Goal: Task Accomplishment & Management: Manage account settings

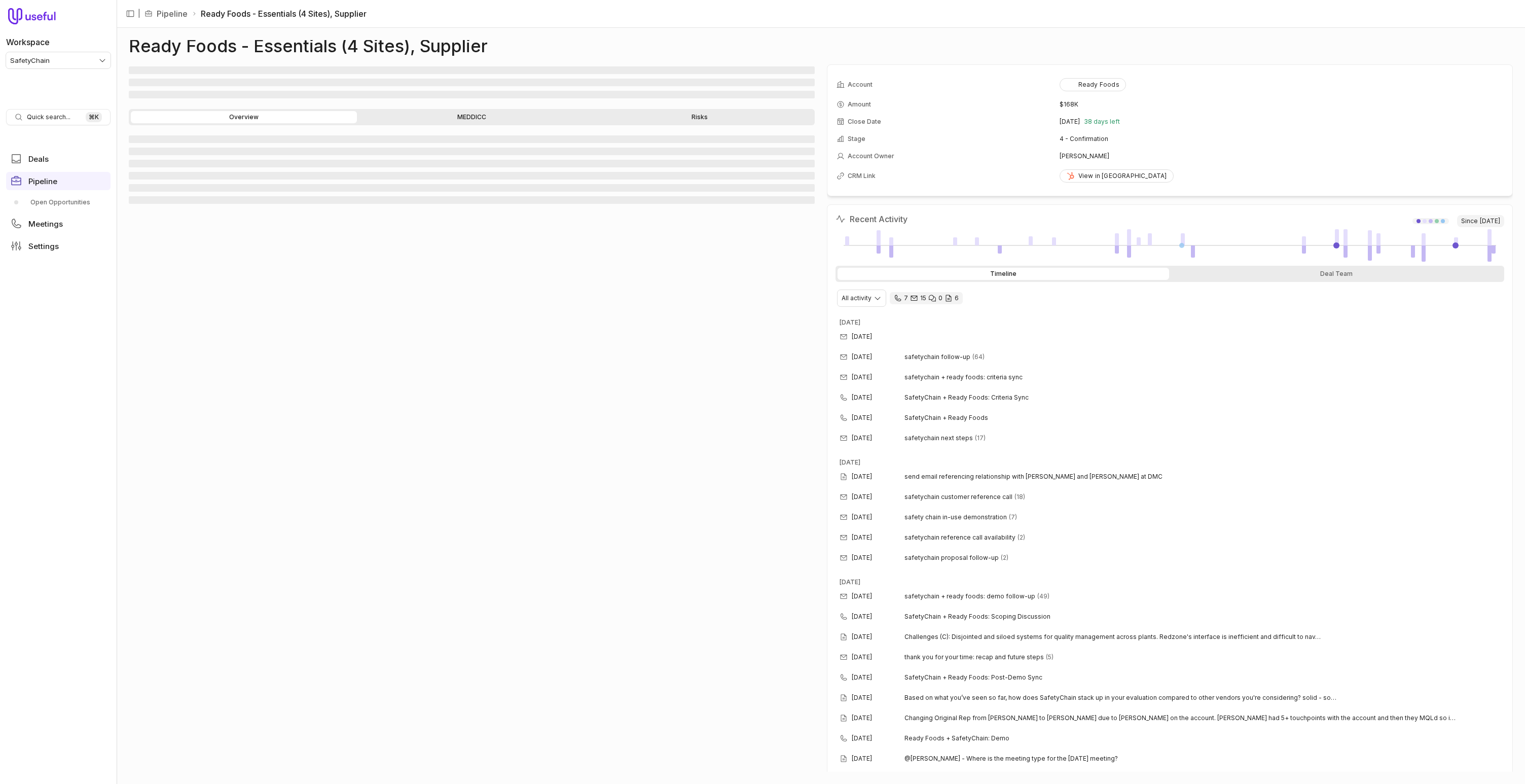
click at [1336, 246] on link at bounding box center [1336, 245] width 6 height 6
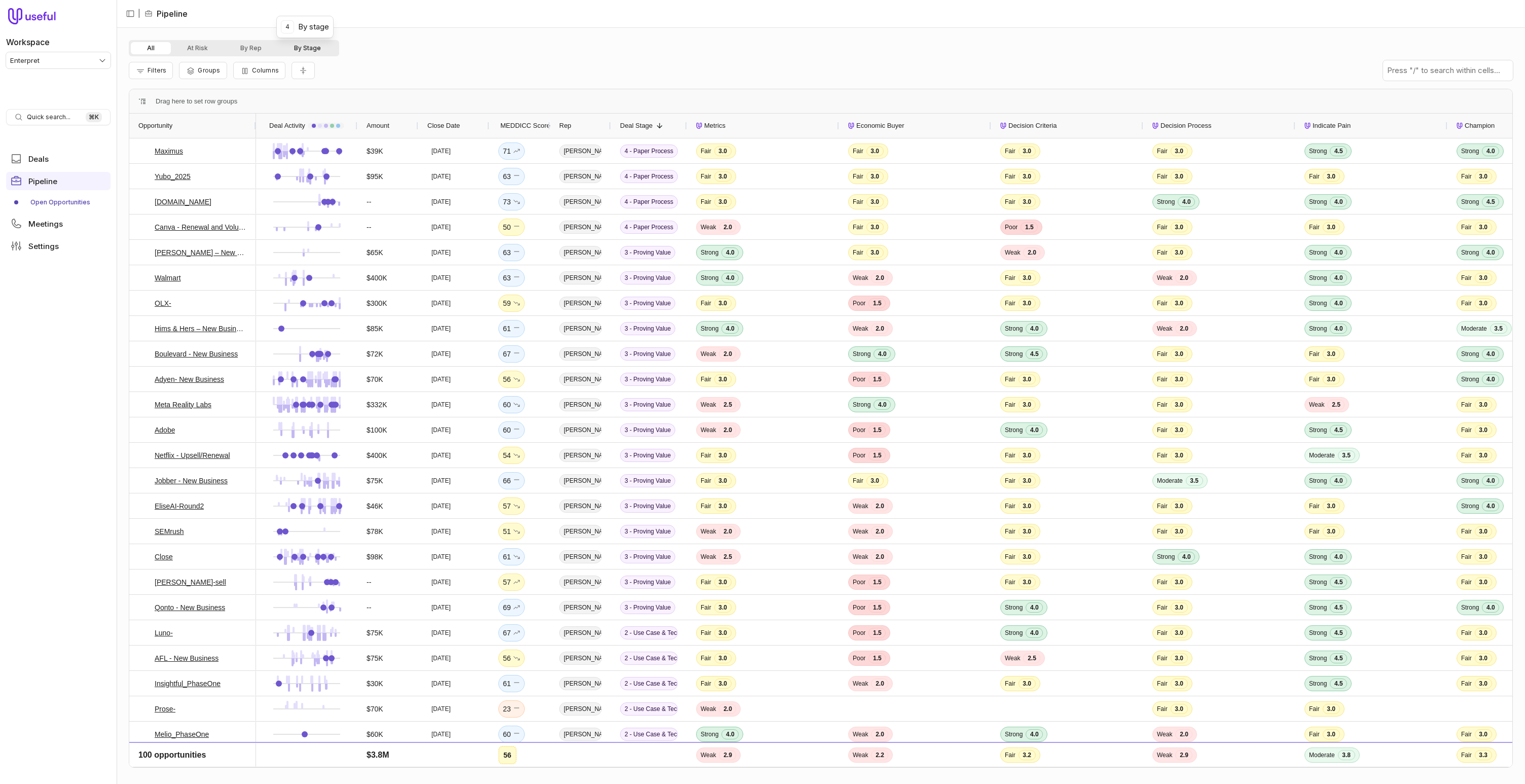
click at [295, 48] on button "By Stage" at bounding box center [308, 47] width 59 height 12
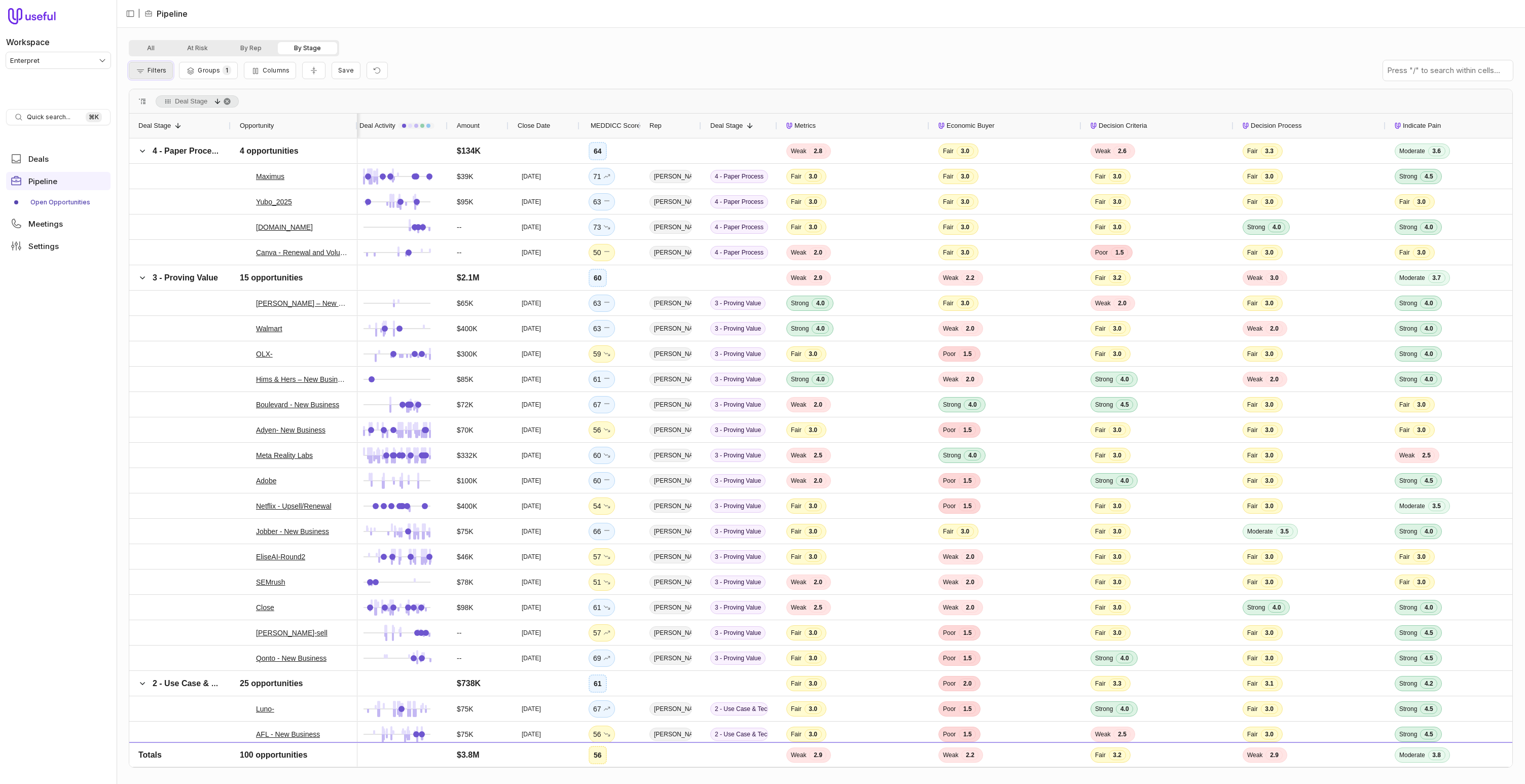
click at [155, 73] on span "Filters" at bounding box center [157, 70] width 19 height 7
click at [169, 122] on button "Add filter" at bounding box center [164, 124] width 54 height 14
click at [170, 122] on span "Opportunity Name" at bounding box center [175, 123] width 57 height 12
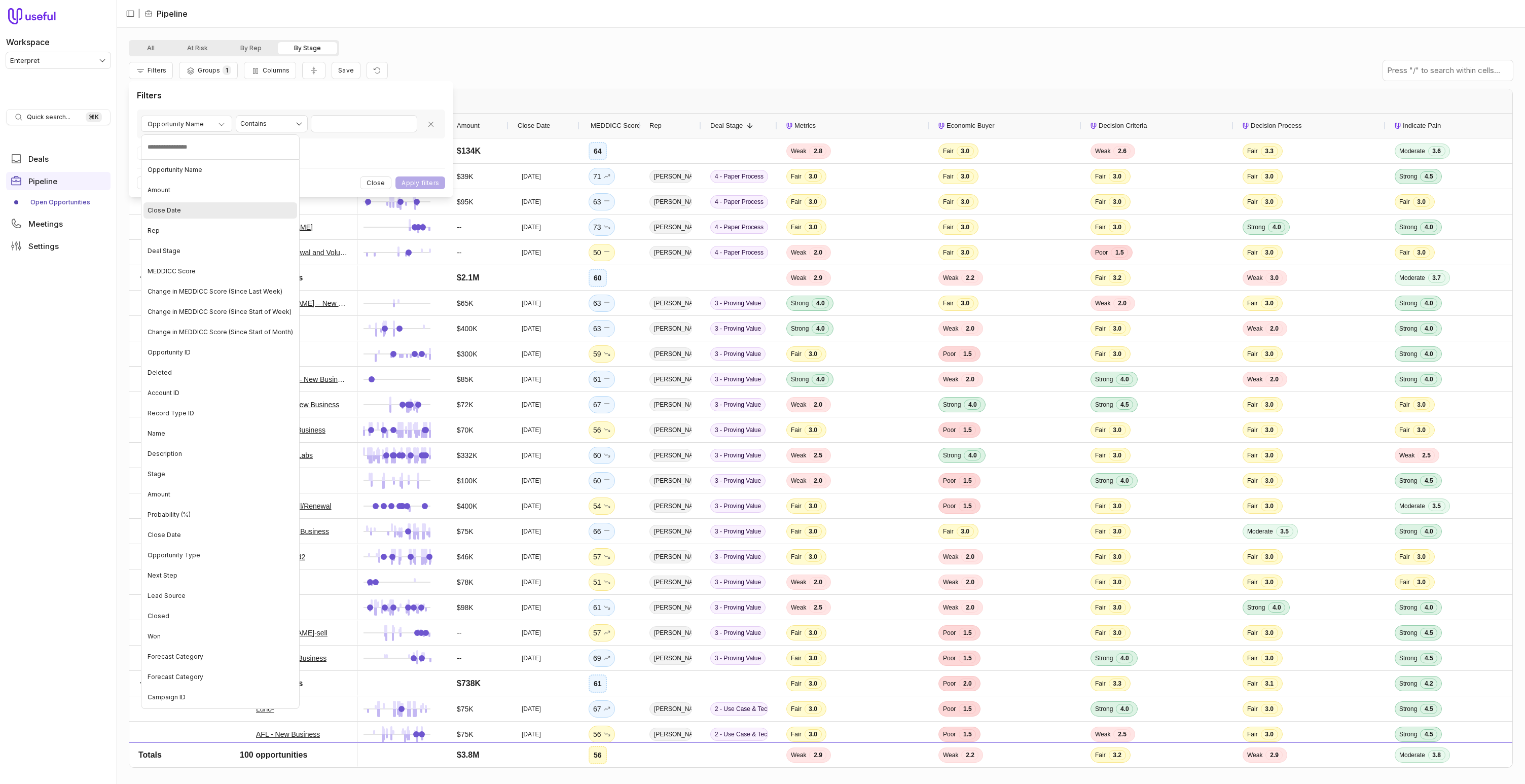
drag, startPoint x: 174, startPoint y: 216, endPoint x: 337, endPoint y: 116, distance: 191.2
click at [176, 214] on div "Close Date" at bounding box center [221, 210] width 154 height 17
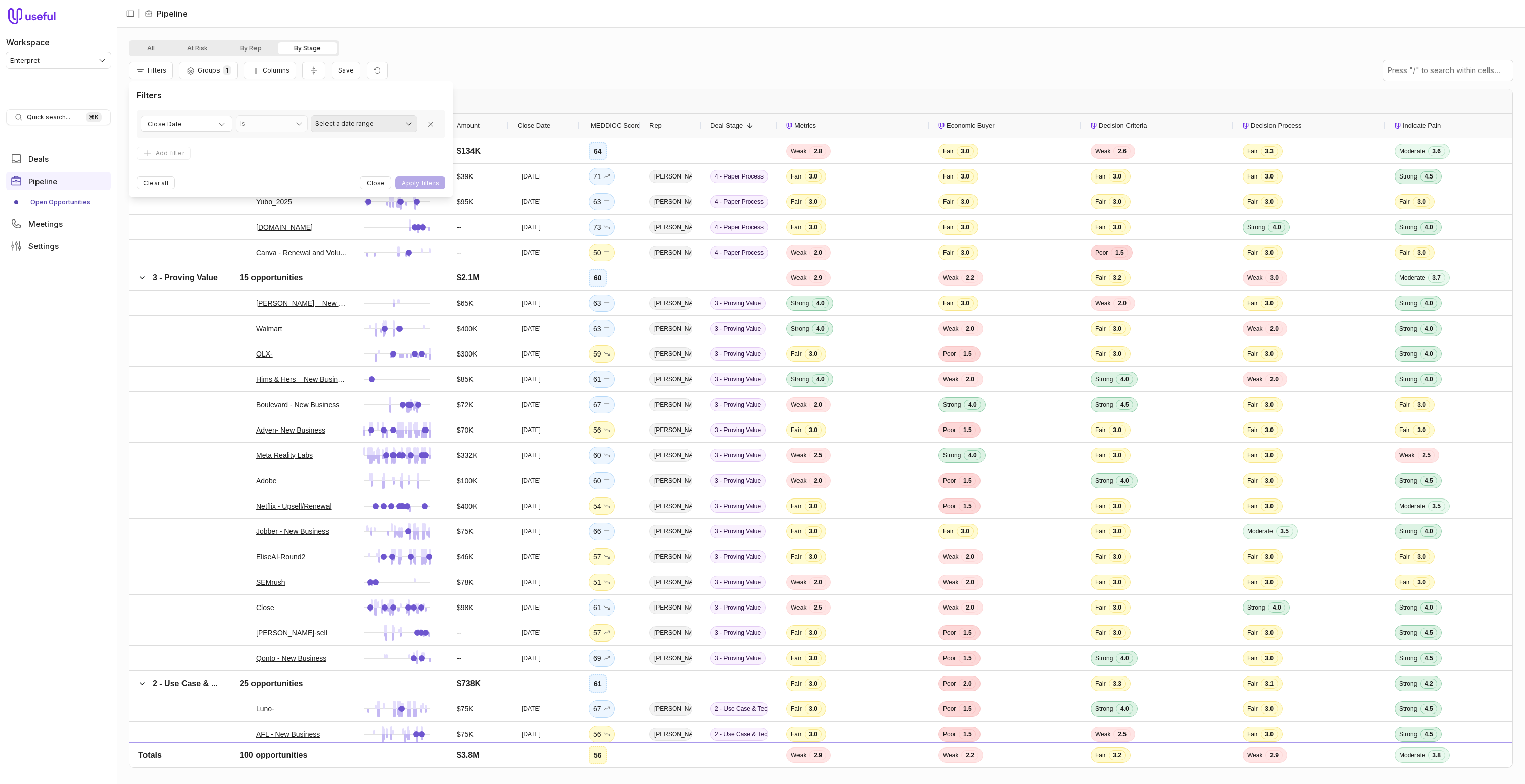
click at [339, 127] on html "Workspace Enterpret Quick search... ⌘ K Deals Pipeline Open Opportunities Meeti…" at bounding box center [762, 392] width 1525 height 784
select select "**********"
drag, startPoint x: 355, startPoint y: 193, endPoint x: 428, endPoint y: 167, distance: 77.5
click at [407, 188] on button "Apply filters" at bounding box center [421, 183] width 50 height 13
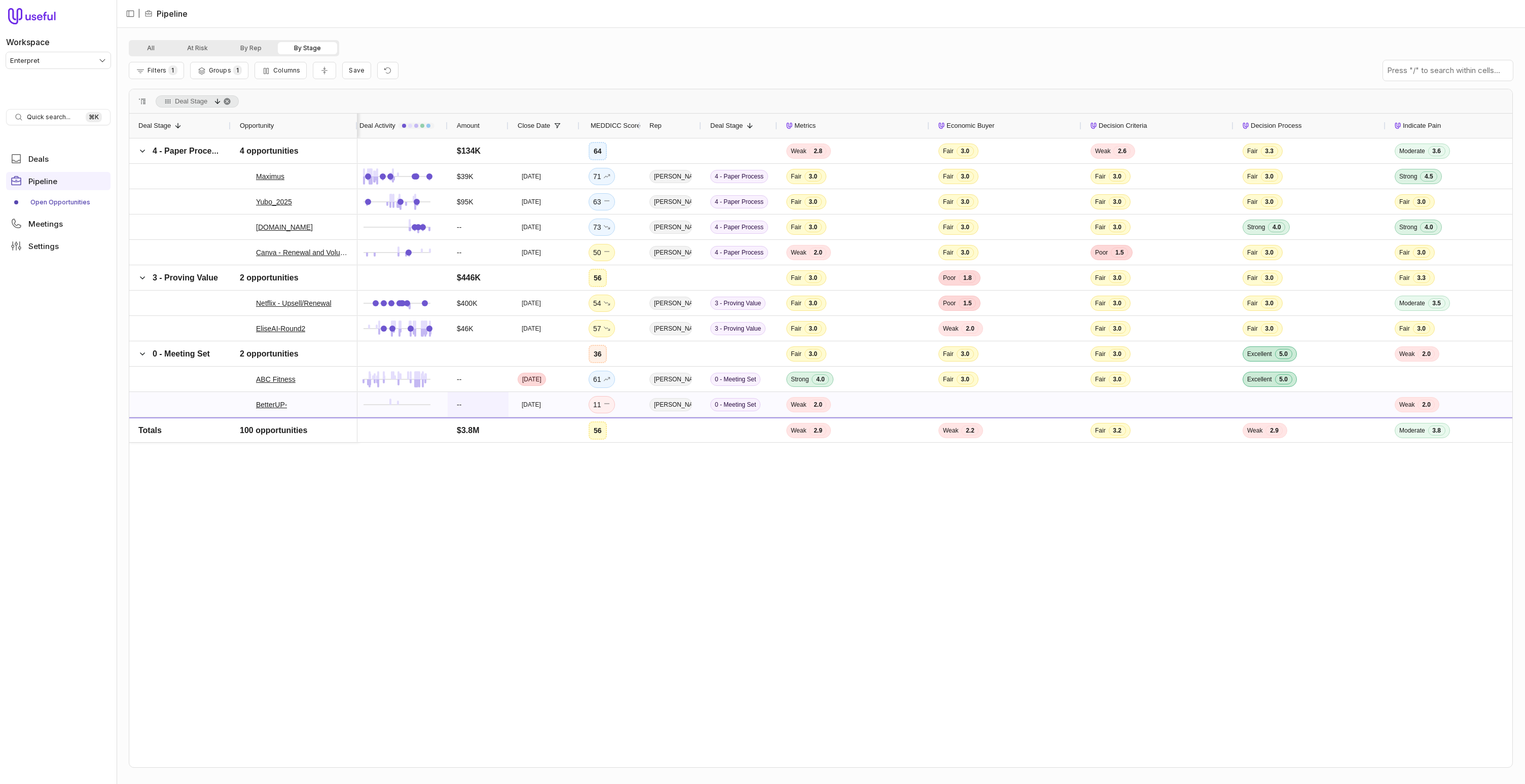
click at [487, 412] on span "--" at bounding box center [478, 404] width 43 height 24
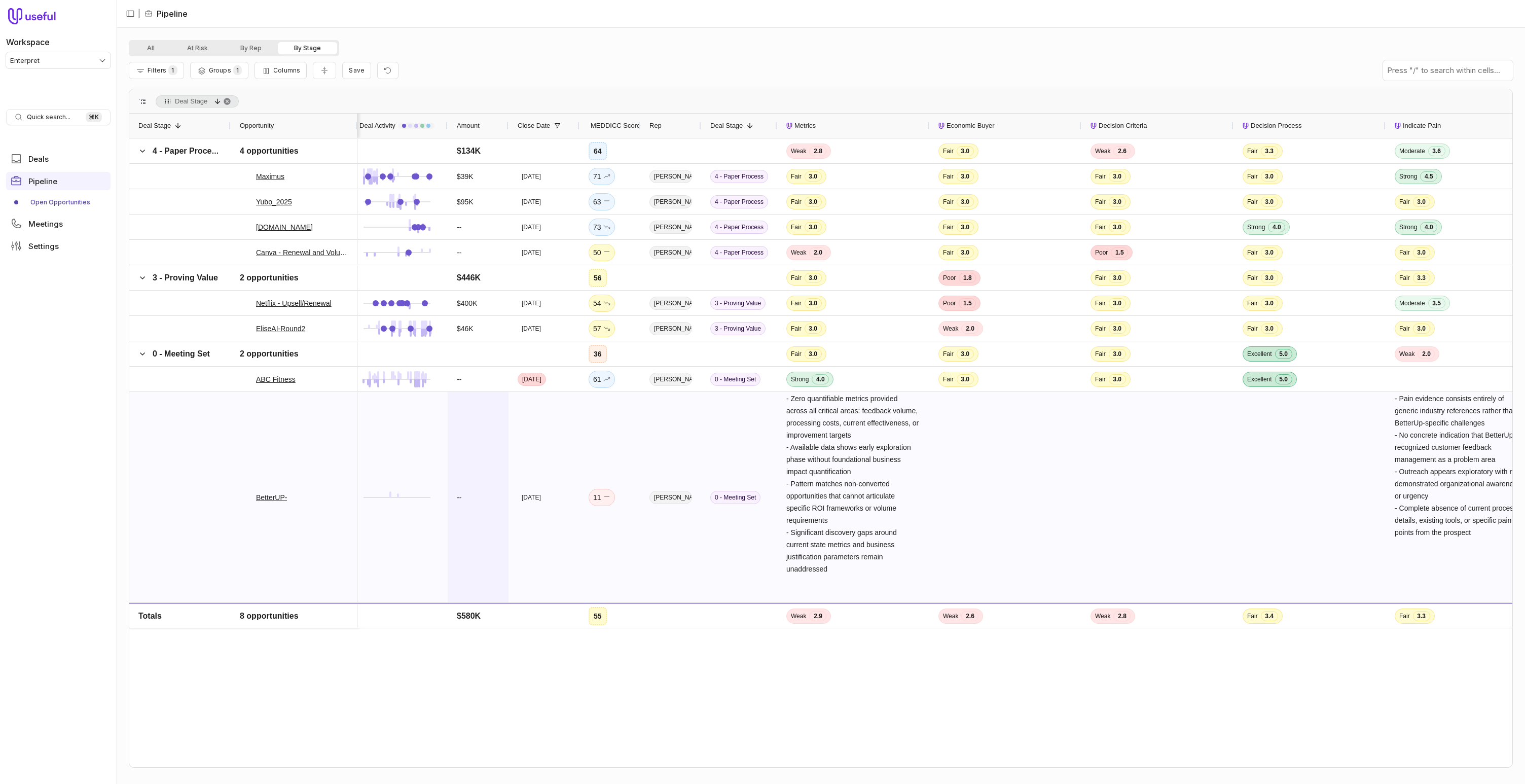
click at [487, 412] on span "--" at bounding box center [478, 497] width 43 height 209
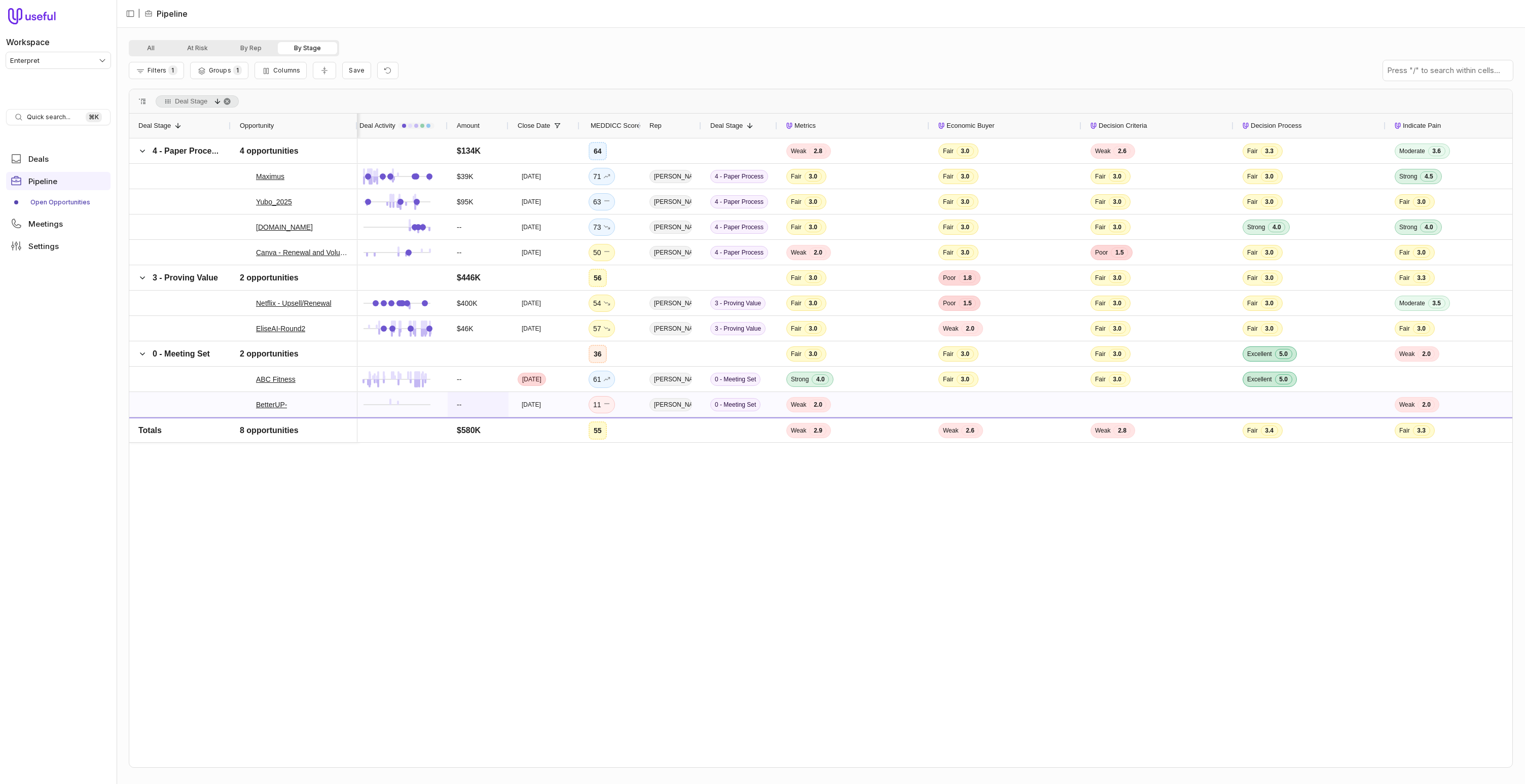
click at [477, 398] on span "--" at bounding box center [478, 404] width 43 height 24
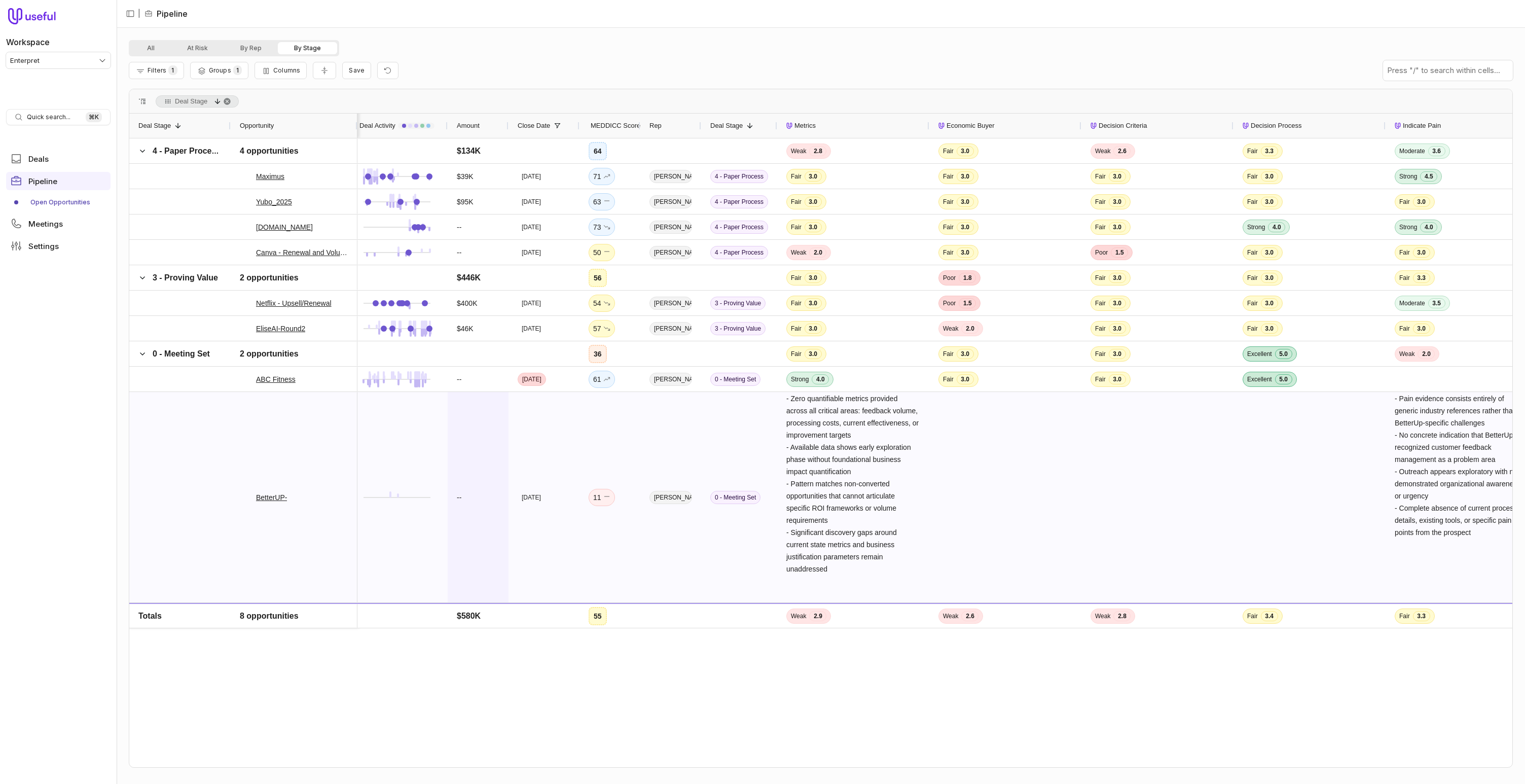
click at [477, 398] on span "--" at bounding box center [478, 497] width 43 height 209
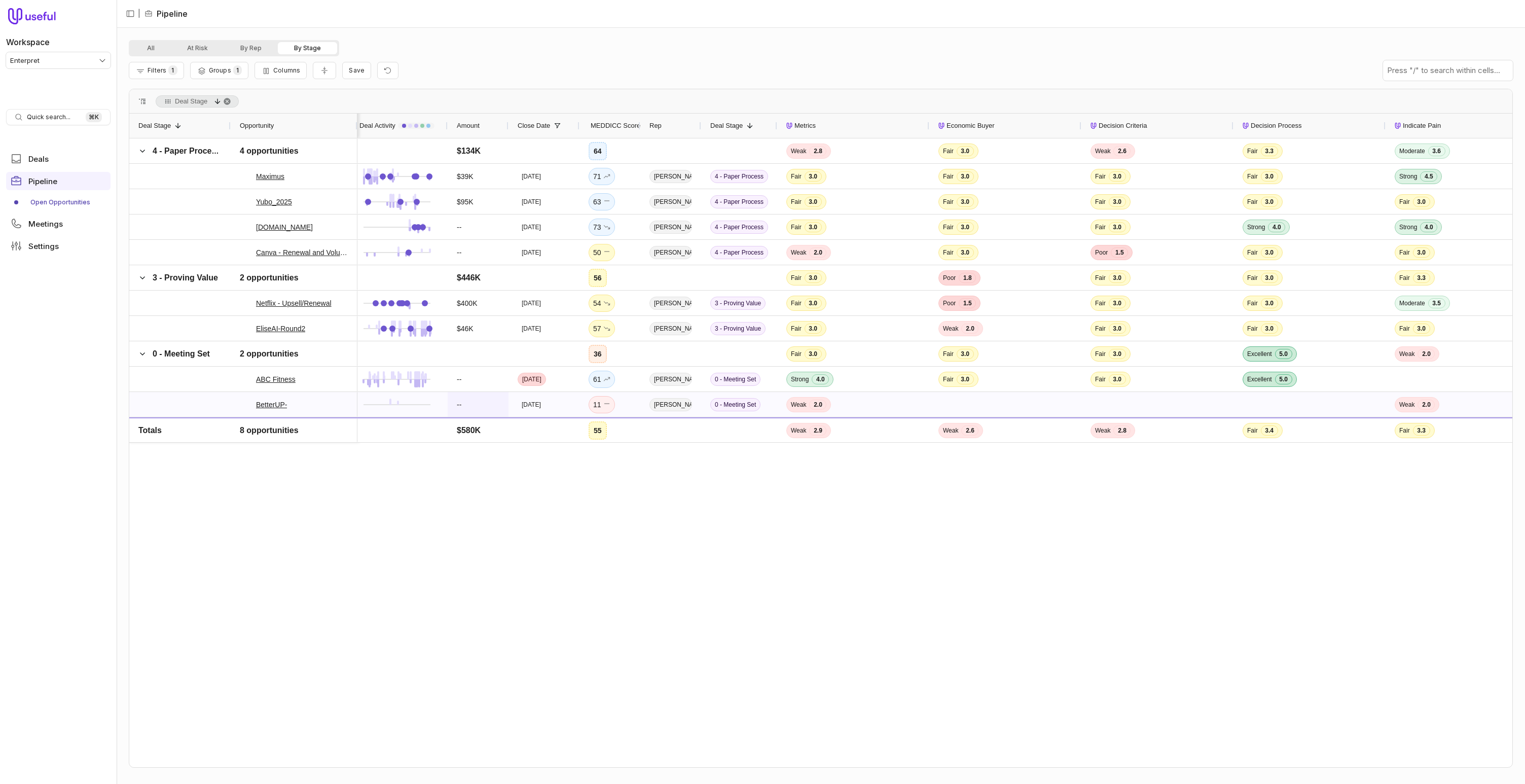
click at [477, 398] on span "--" at bounding box center [478, 404] width 43 height 24
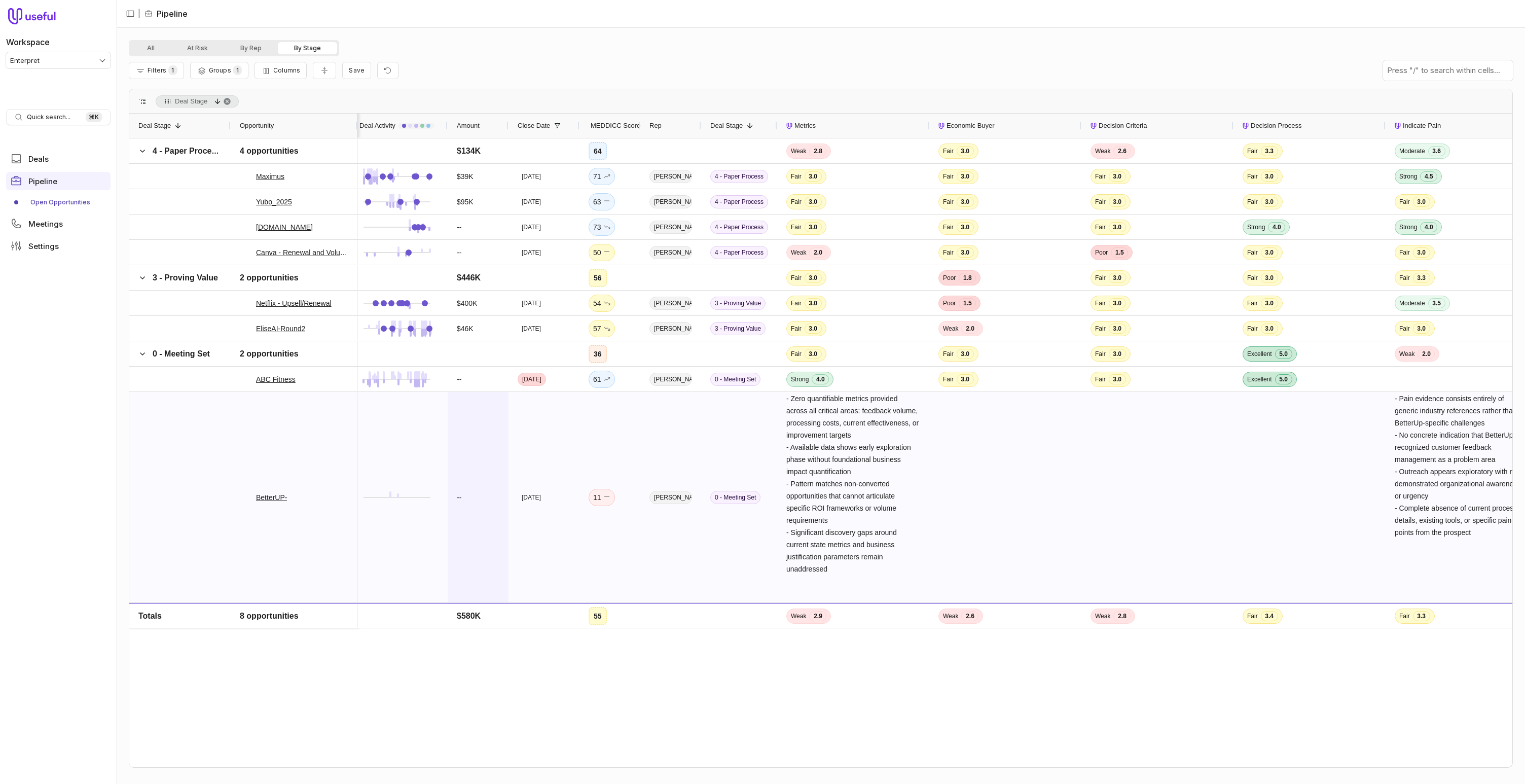
click at [477, 398] on span "--" at bounding box center [478, 497] width 43 height 209
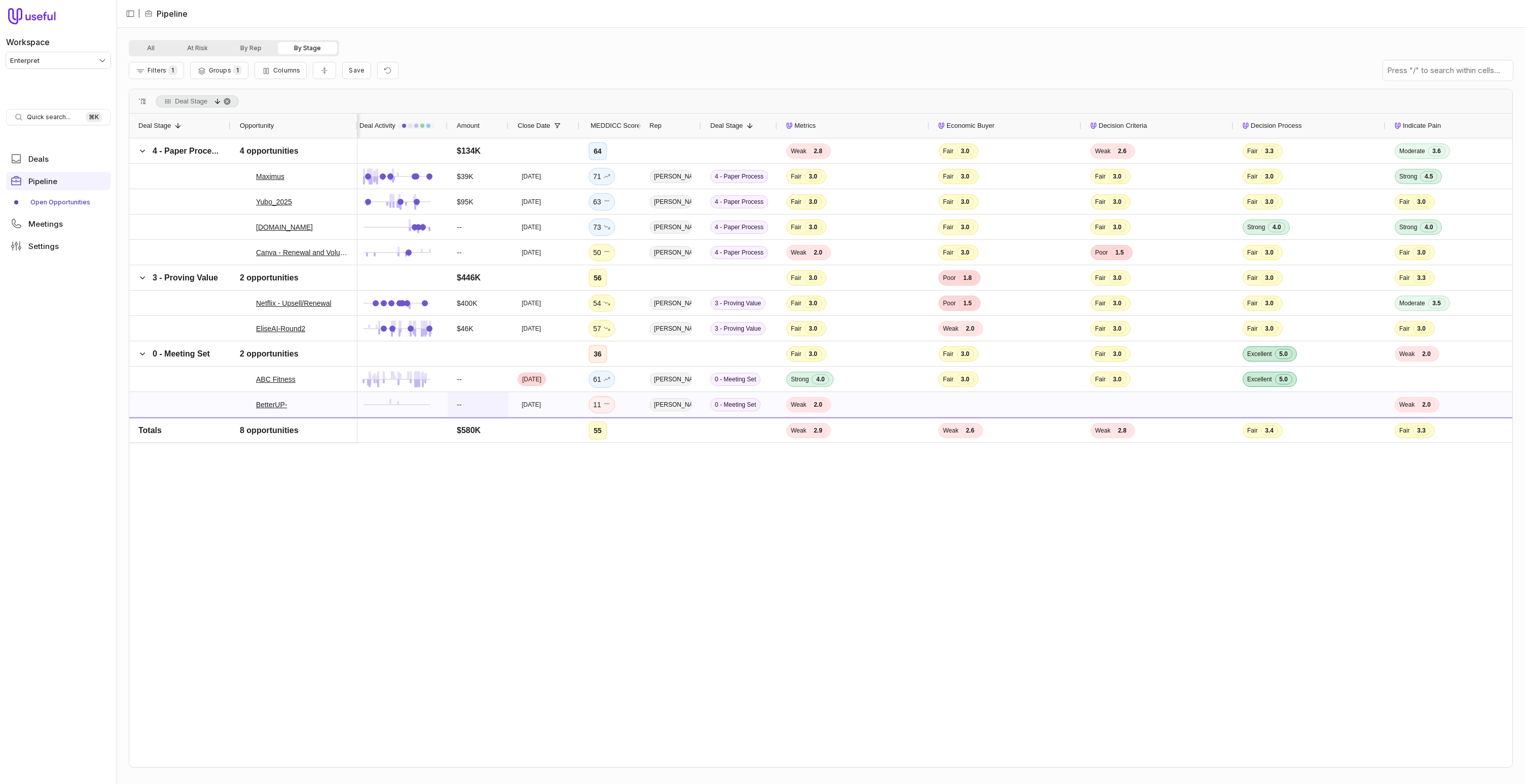
click at [477, 398] on span "--" at bounding box center [478, 404] width 43 height 24
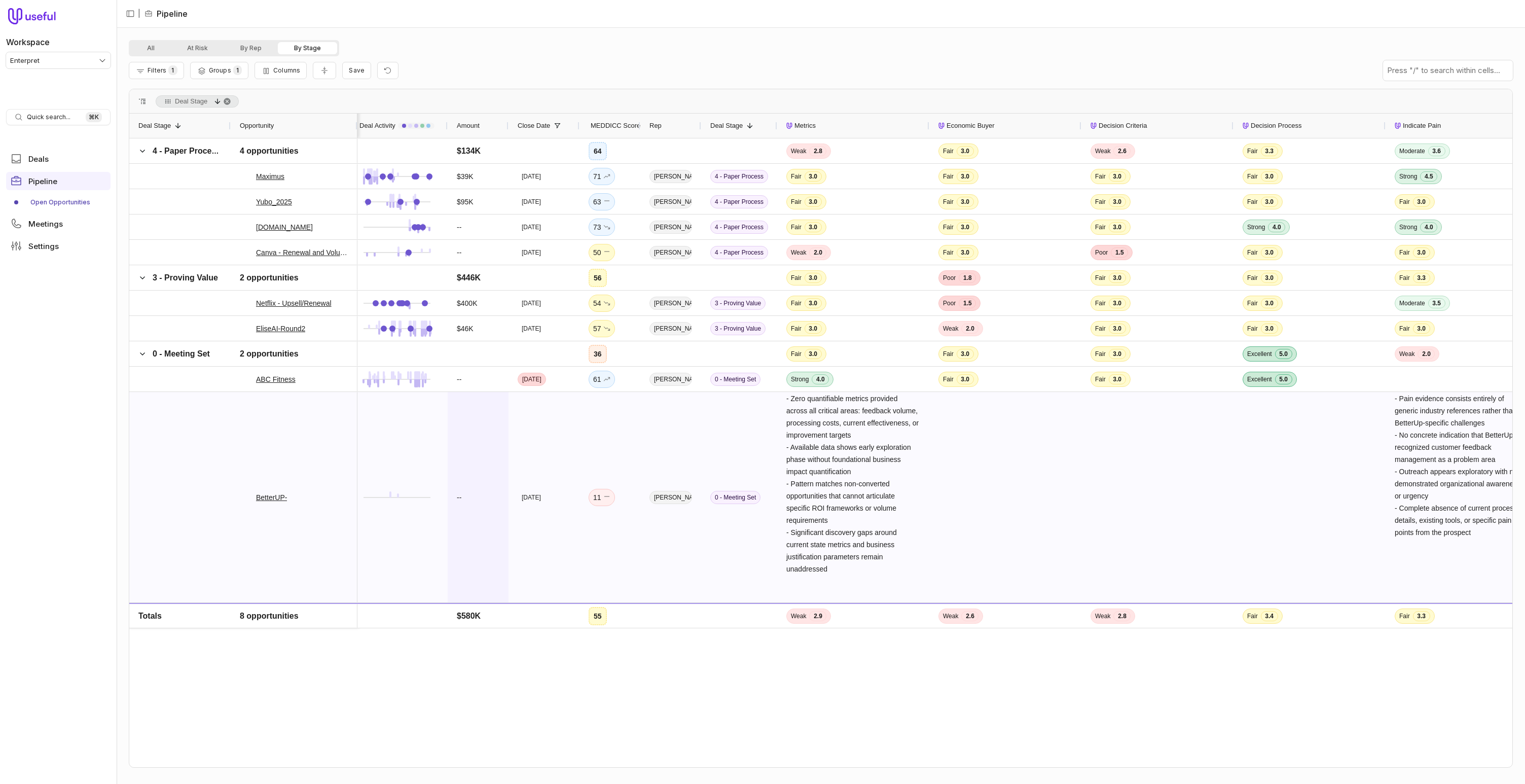
click at [477, 398] on span "--" at bounding box center [478, 497] width 43 height 209
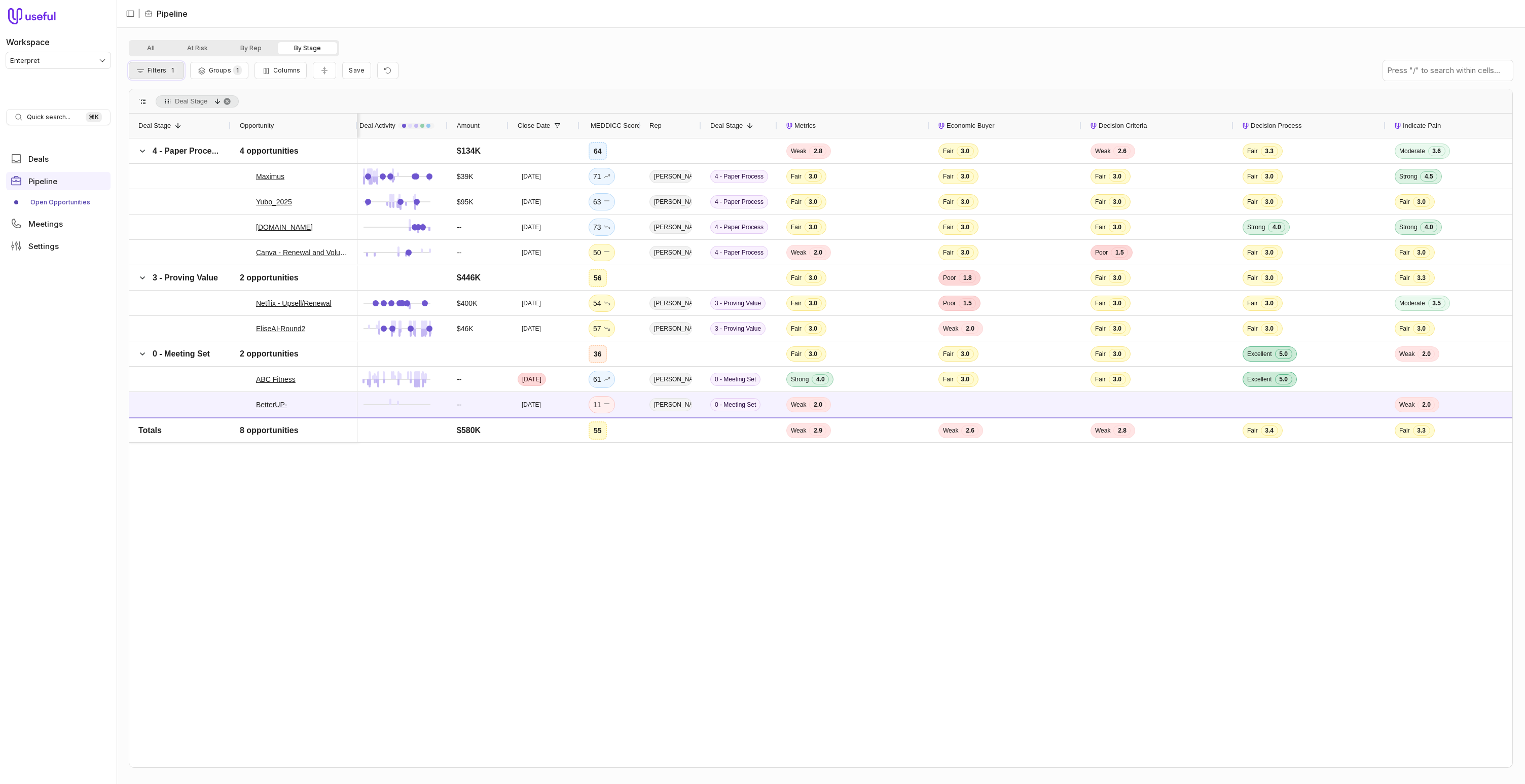
click at [152, 71] on span "Filters" at bounding box center [157, 70] width 19 height 7
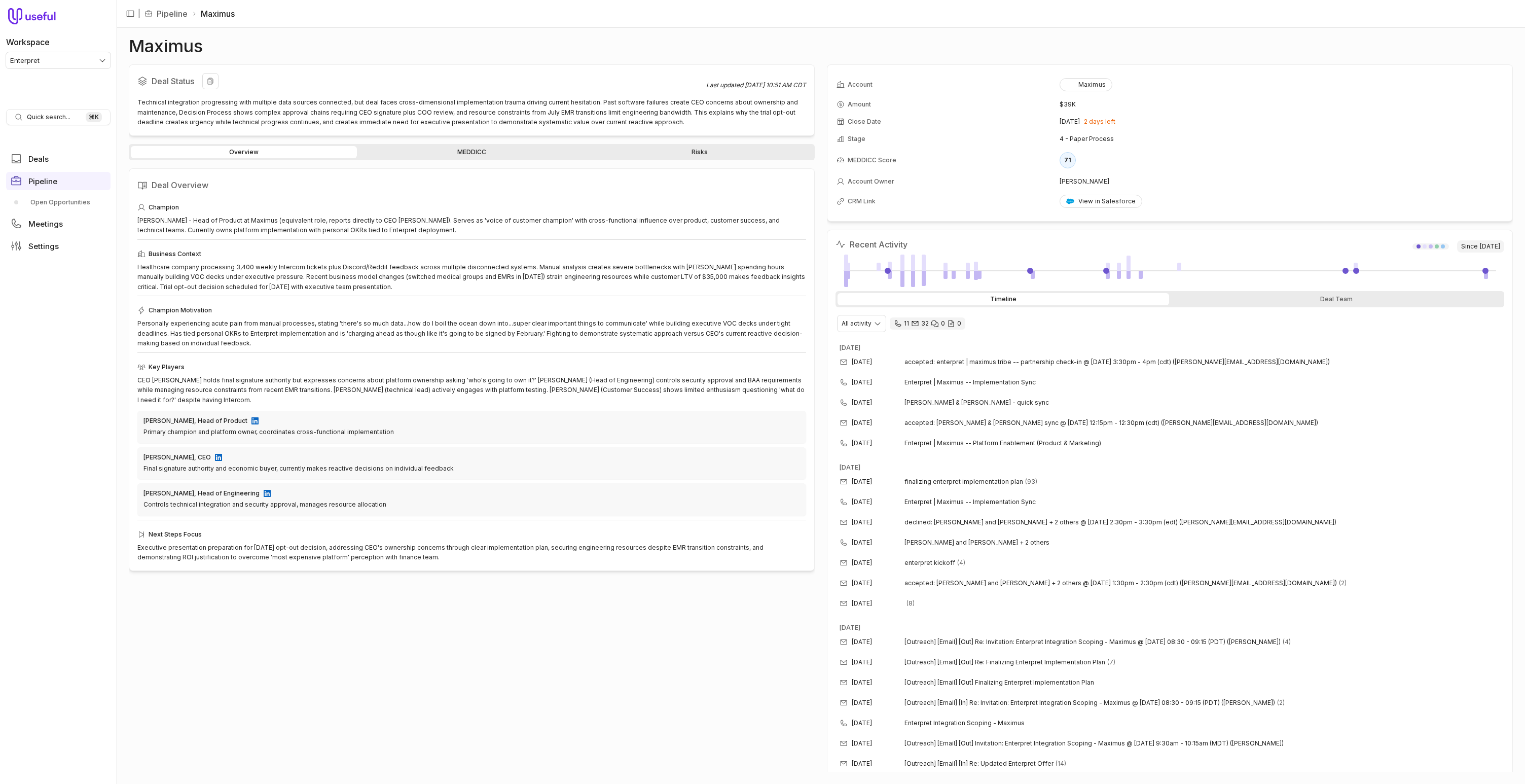
click at [268, 118] on div "Technical integration progressing with multiple data sources connected, but dea…" at bounding box center [471, 112] width 668 height 30
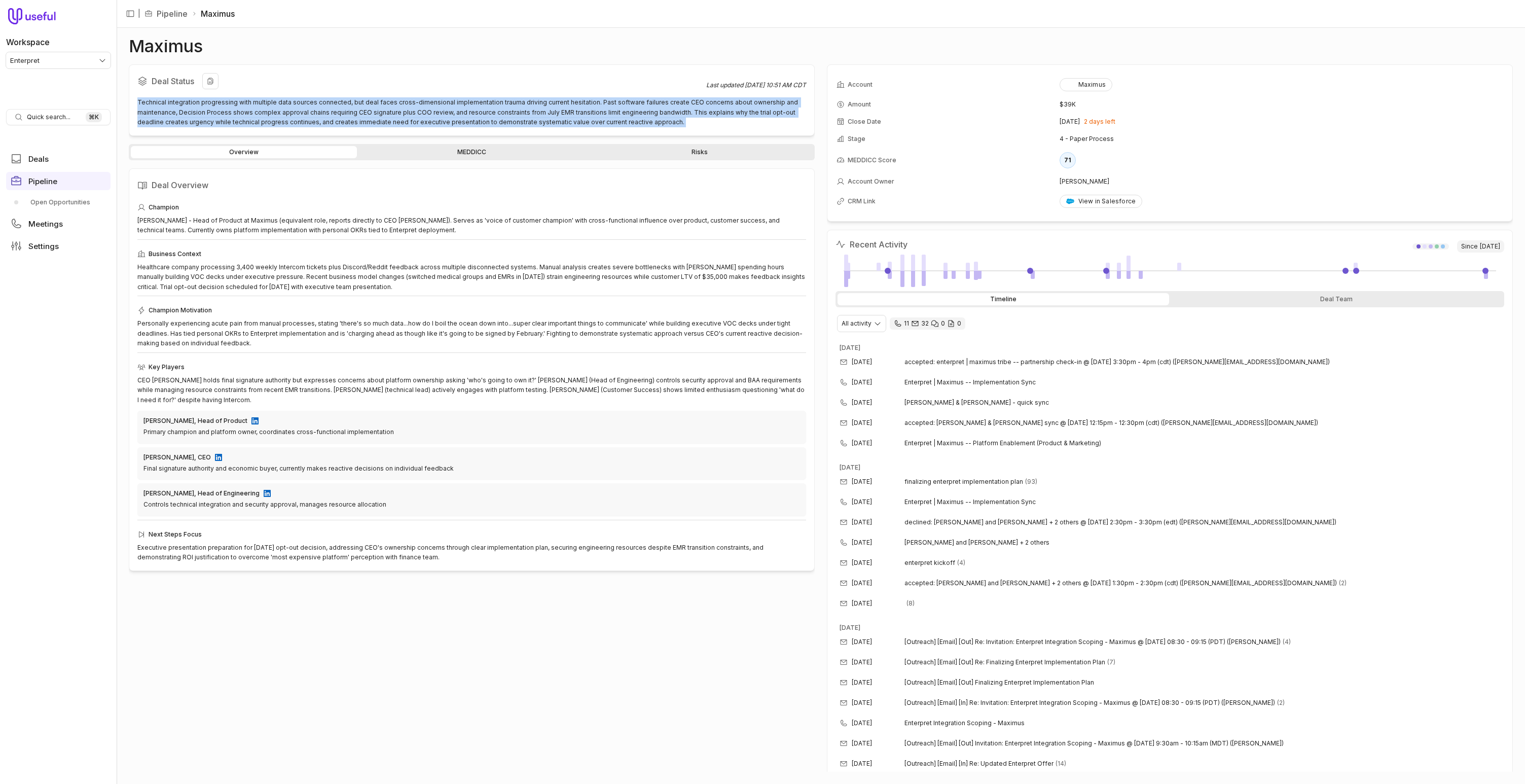
click at [268, 118] on div "Technical integration progressing with multiple data sources connected, but dea…" at bounding box center [471, 112] width 668 height 30
click at [169, 132] on div "Deal Status Last updated Sep 22, 2025, 10:51 AM CDT Technical integration progr…" at bounding box center [472, 99] width 686 height 71
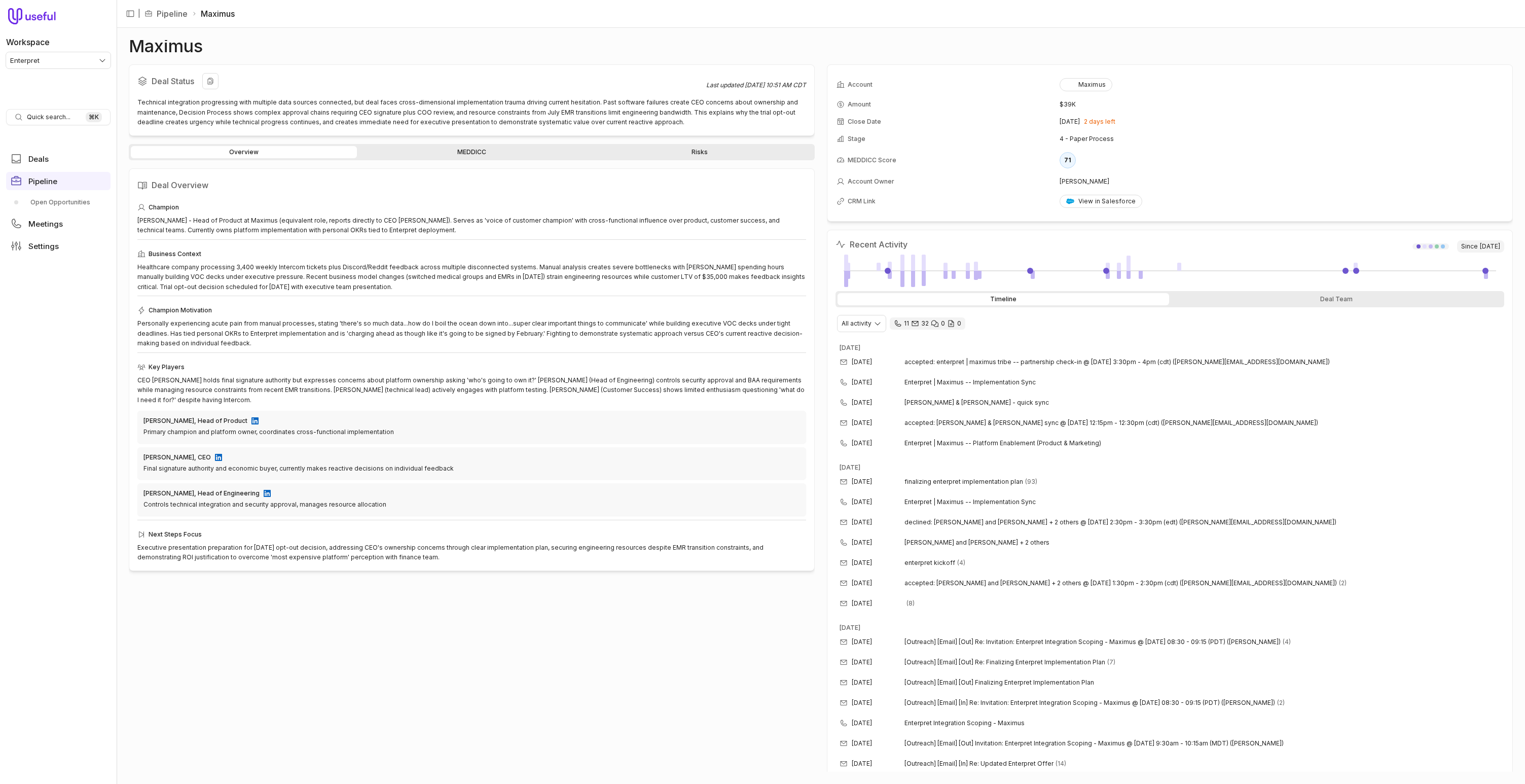
click at [171, 125] on div "Technical integration progressing with multiple data sources connected, but dea…" at bounding box center [471, 112] width 668 height 30
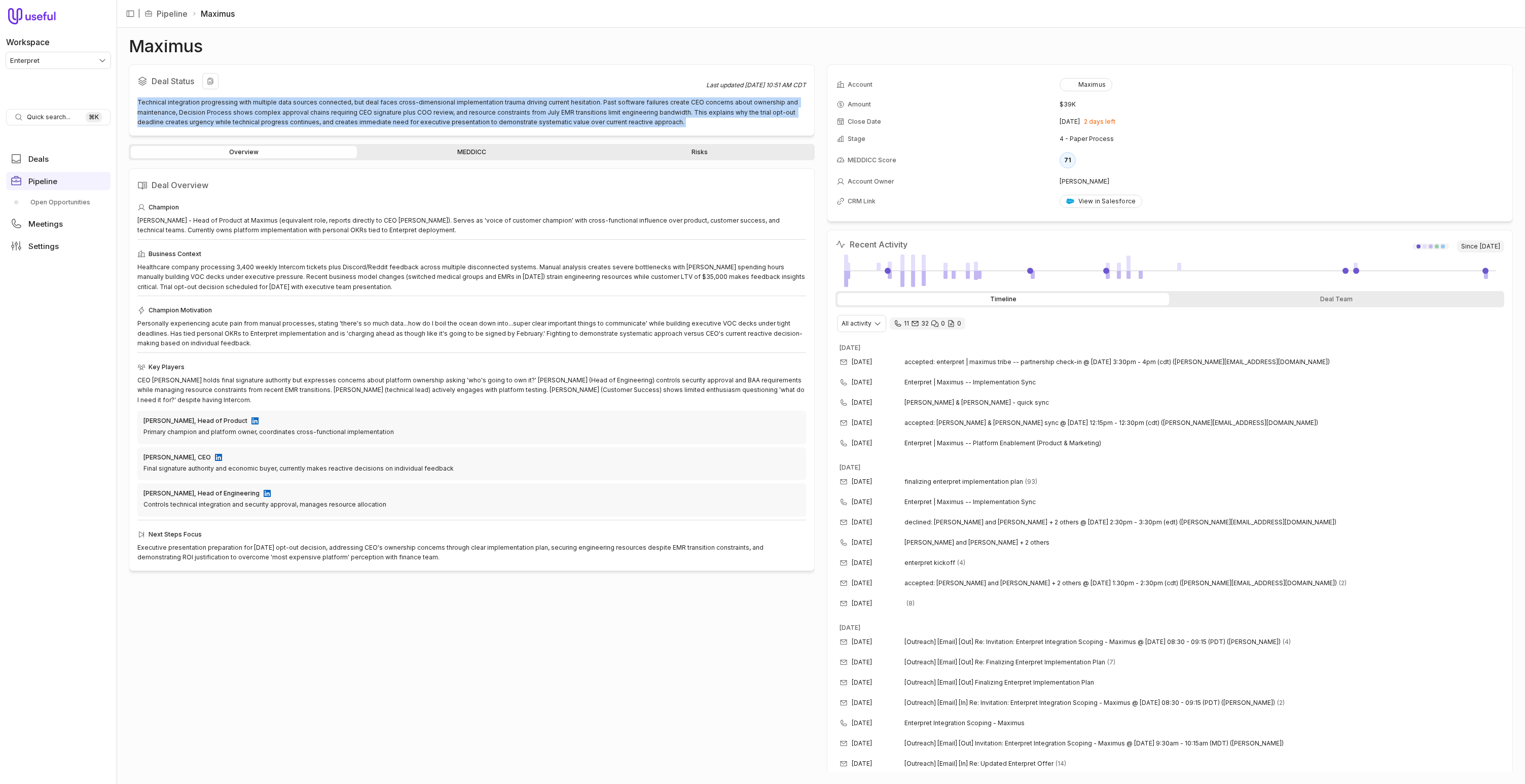
click at [171, 125] on div "Technical integration progressing with multiple data sources connected, but dea…" at bounding box center [471, 112] width 668 height 30
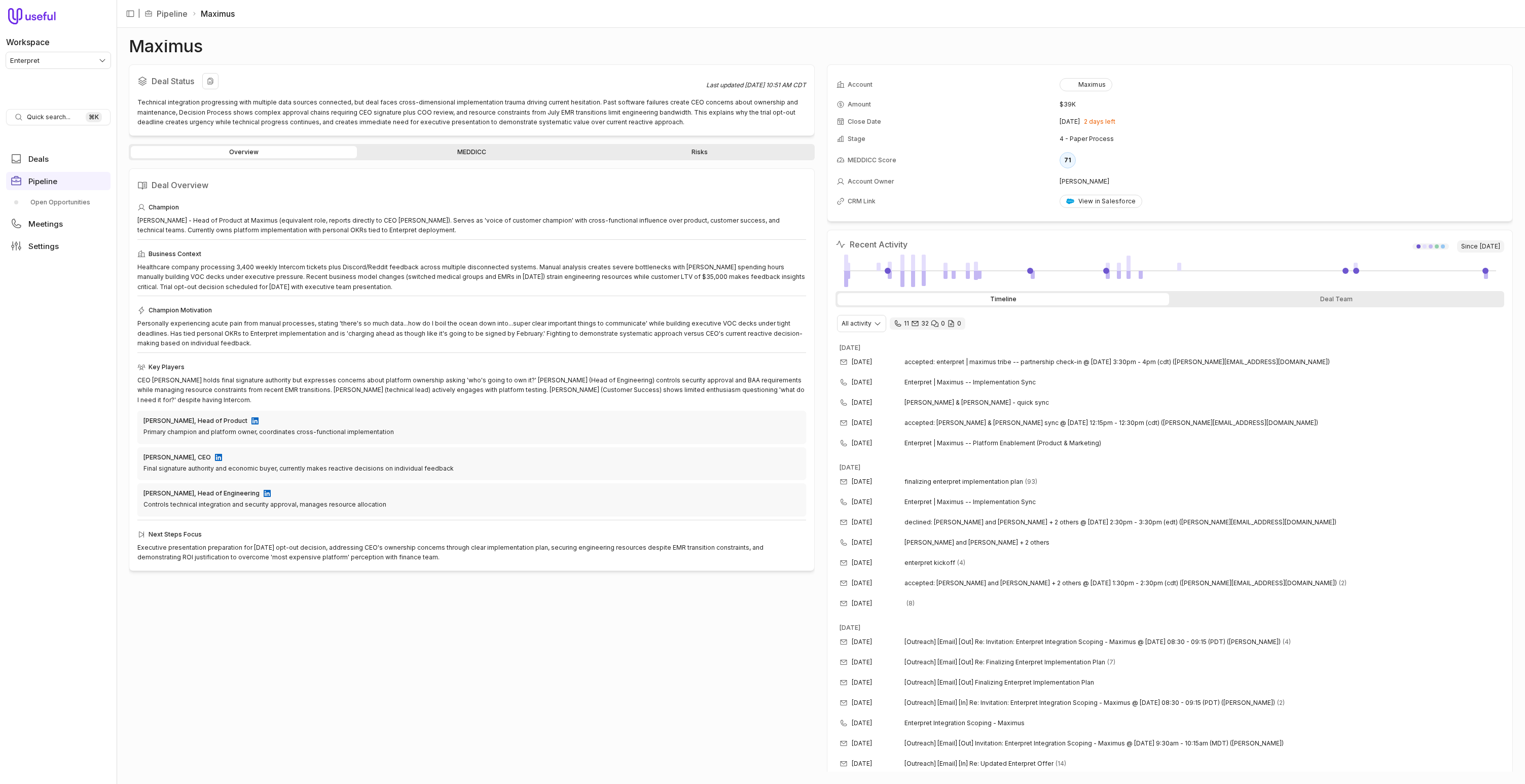
click at [171, 125] on div "Technical integration progressing with multiple data sources connected, but dea…" at bounding box center [471, 112] width 668 height 30
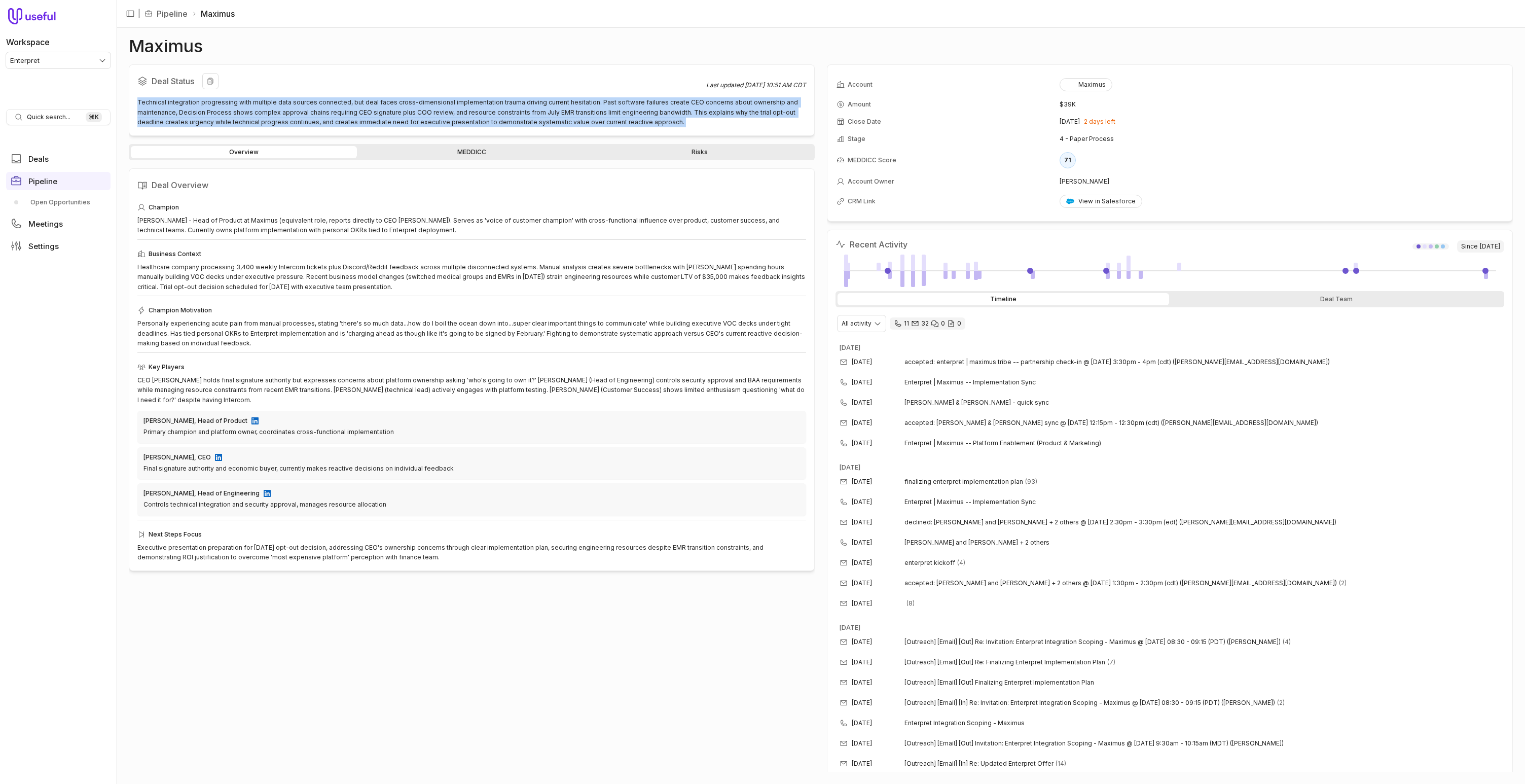
click at [171, 125] on div "Technical integration progressing with multiple data sources connected, but dea…" at bounding box center [471, 112] width 668 height 30
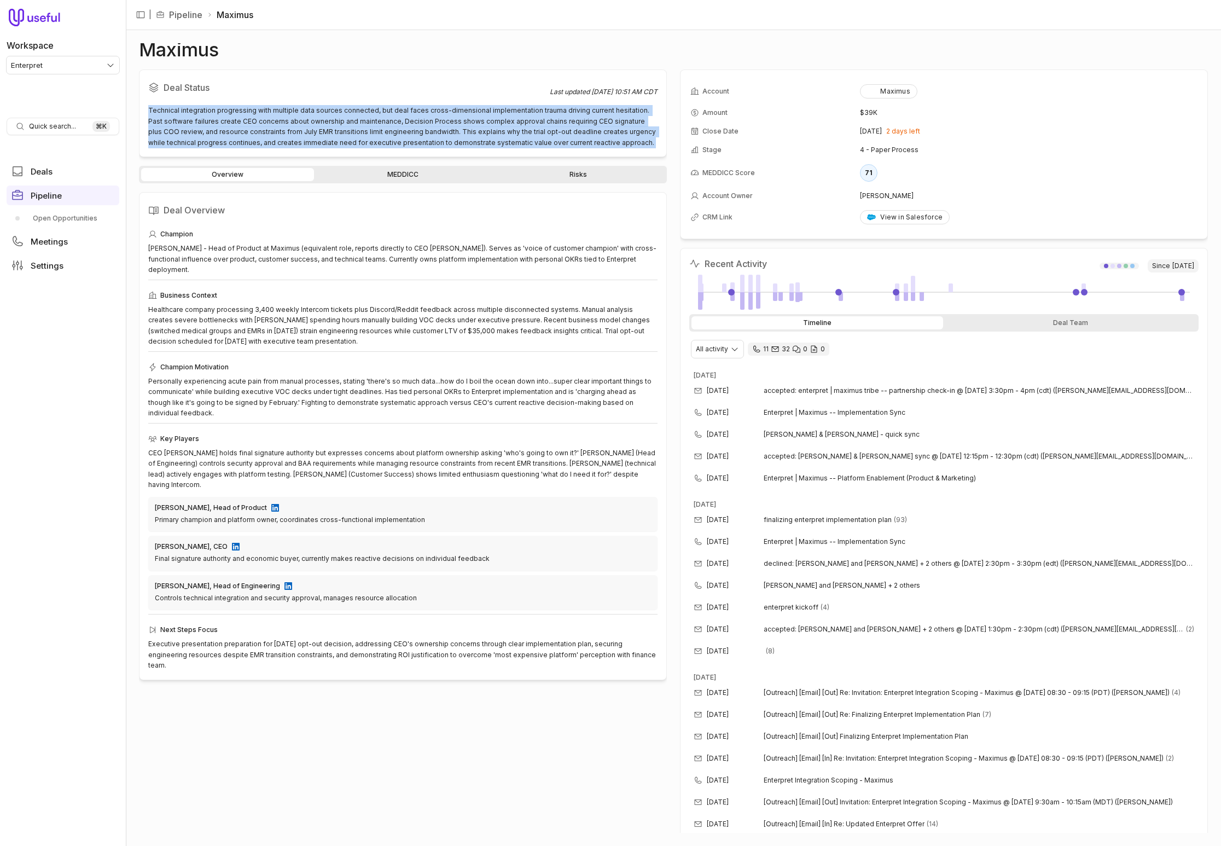
click at [404, 178] on link "MEDDICC" at bounding box center [402, 174] width 173 height 13
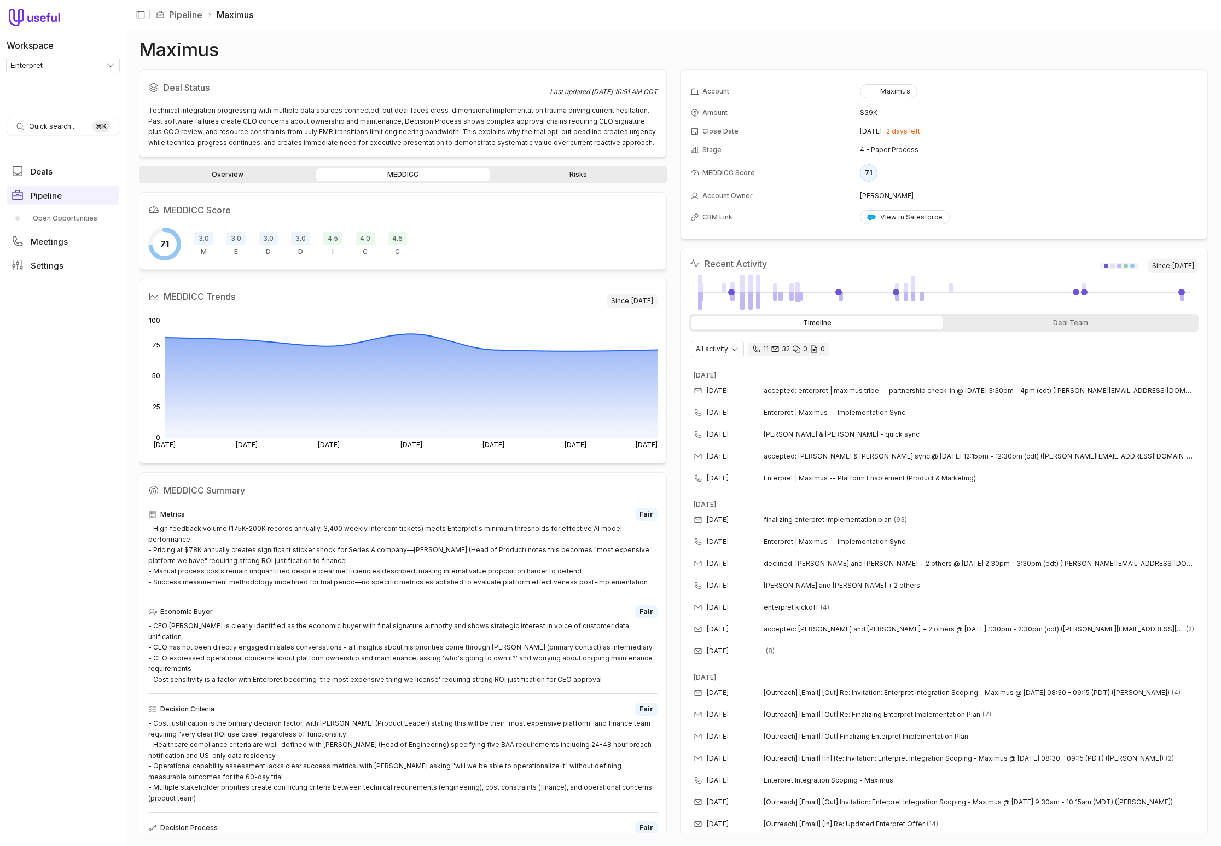
click at [238, 239] on span "3.0" at bounding box center [235, 238] width 19 height 13
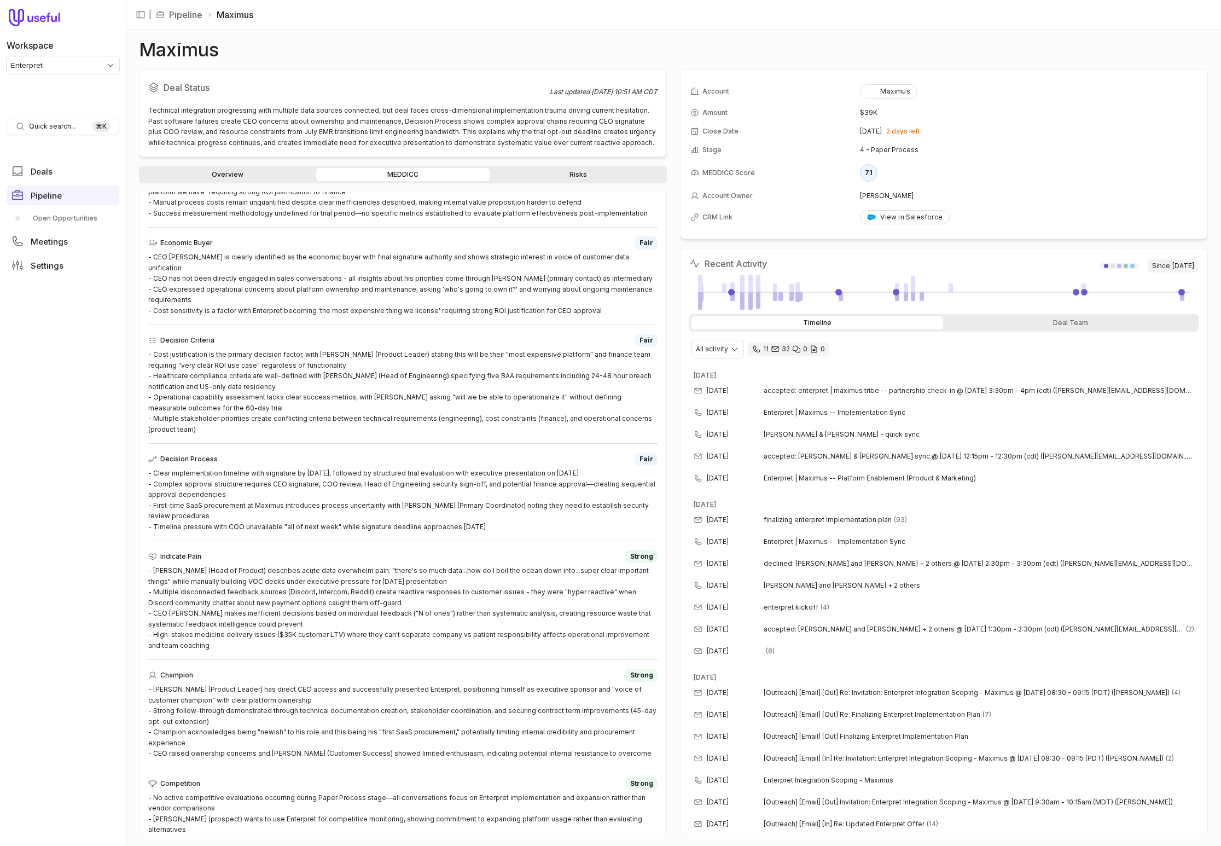
scroll to position [369, 0]
click at [208, 251] on div "- CEO Cam Sepah is clearly identified as the economic buyer with final signatur…" at bounding box center [402, 283] width 509 height 64
click at [214, 257] on div "- CEO Cam Sepah is clearly identified as the economic buyer with final signatur…" at bounding box center [402, 283] width 509 height 64
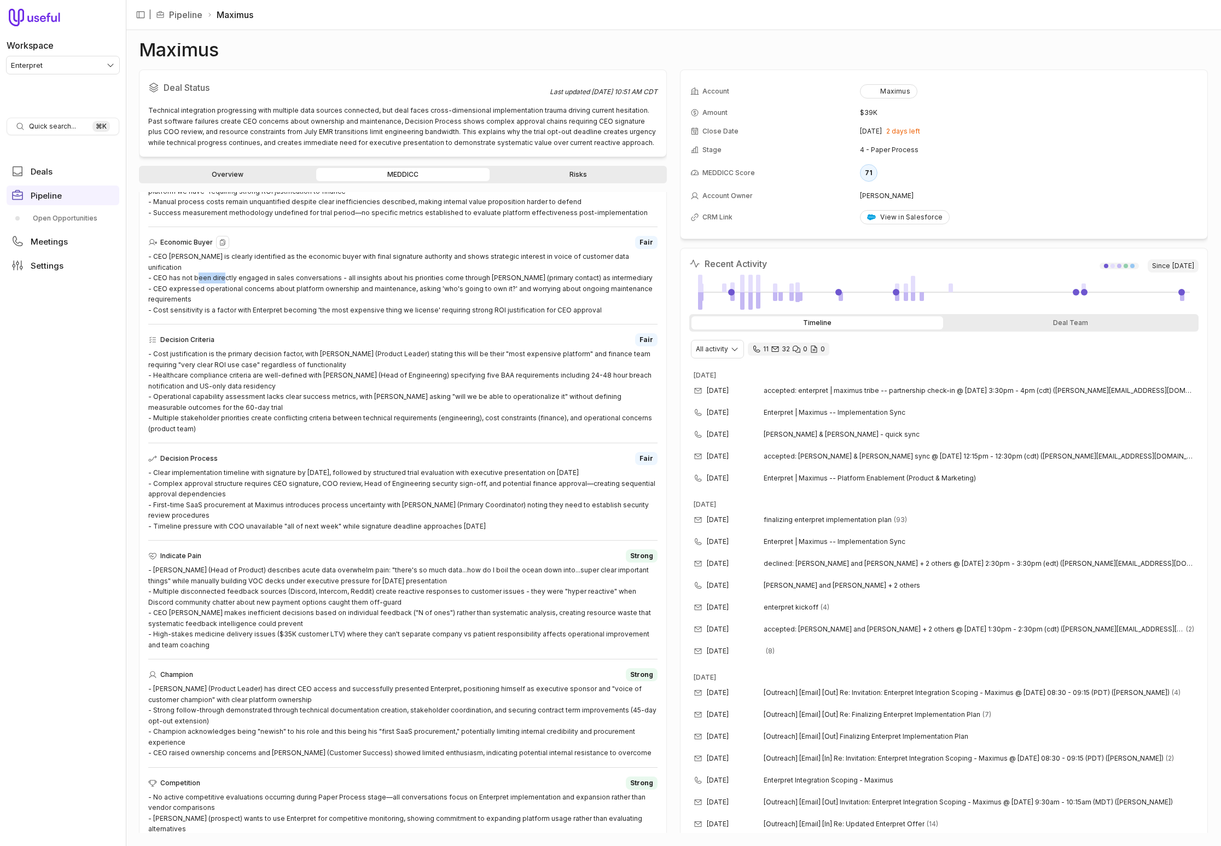
click at [214, 257] on div "- CEO Cam Sepah is clearly identified as the economic buyer with final signatur…" at bounding box center [402, 283] width 509 height 64
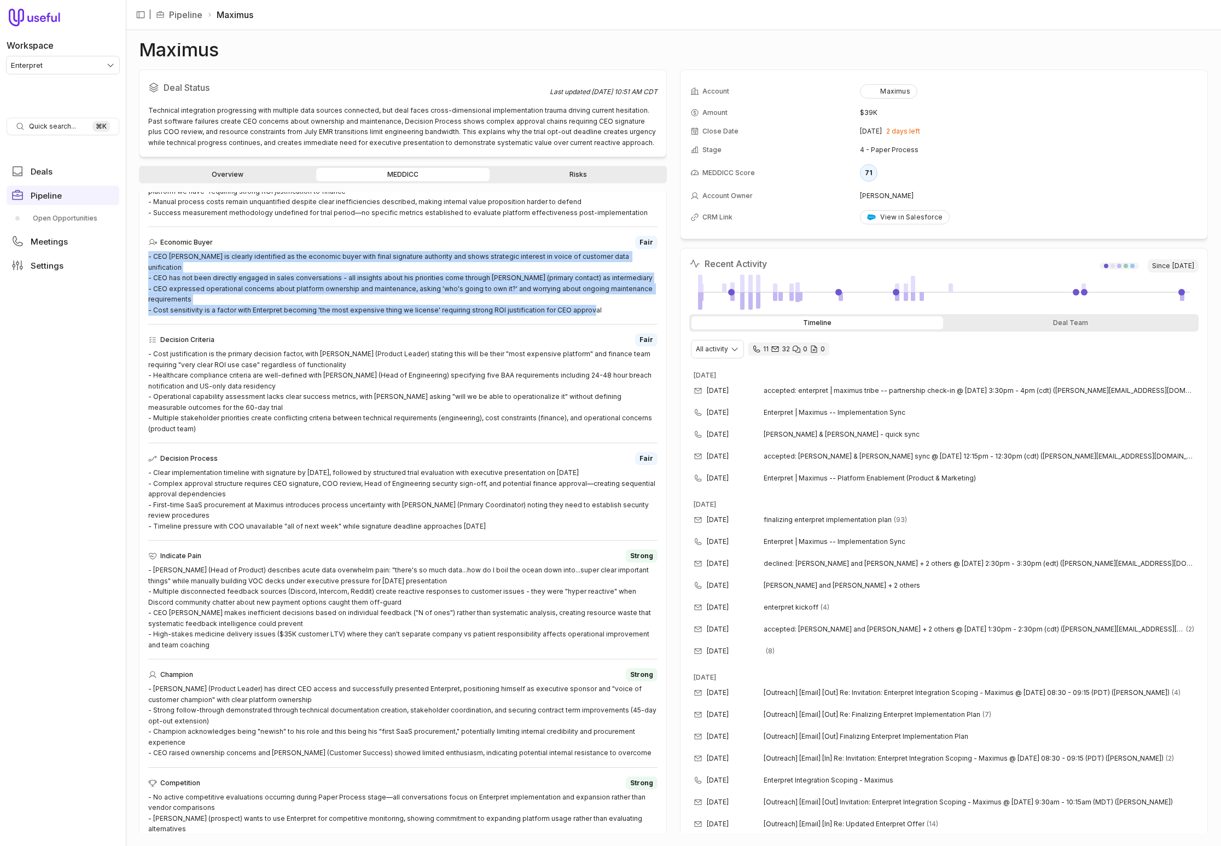
drag, startPoint x: 588, startPoint y: 289, endPoint x: 136, endPoint y: 241, distance: 454.4
click at [136, 241] on div "Maximus Deal Status Last updated Sep 22, 2025, 10:51 AM CDT Technical integrati…" at bounding box center [673, 437] width 1095 height 815
